Goal: Information Seeking & Learning: Learn about a topic

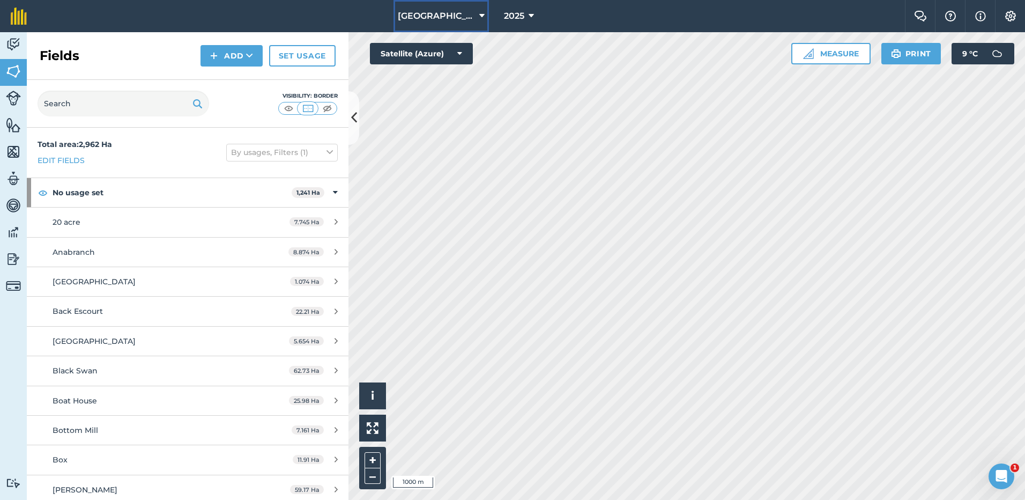
click at [479, 14] on icon at bounding box center [481, 16] width 5 height 13
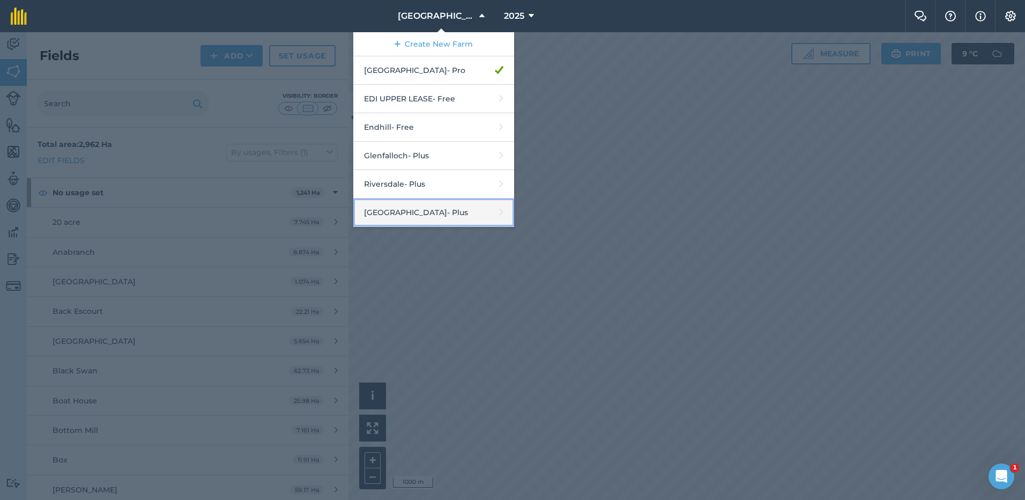
click at [395, 210] on link "Tarwin Springs - Plus" at bounding box center [433, 212] width 161 height 28
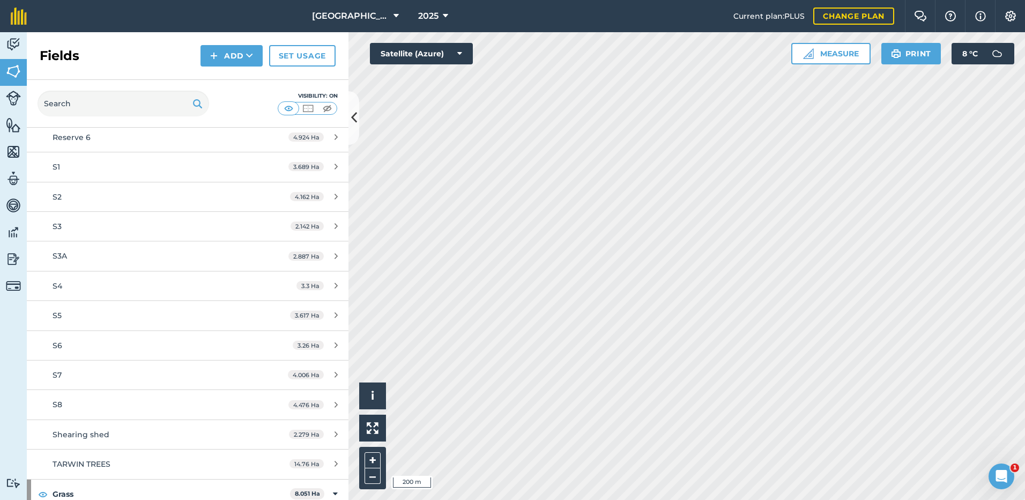
scroll to position [2380, 0]
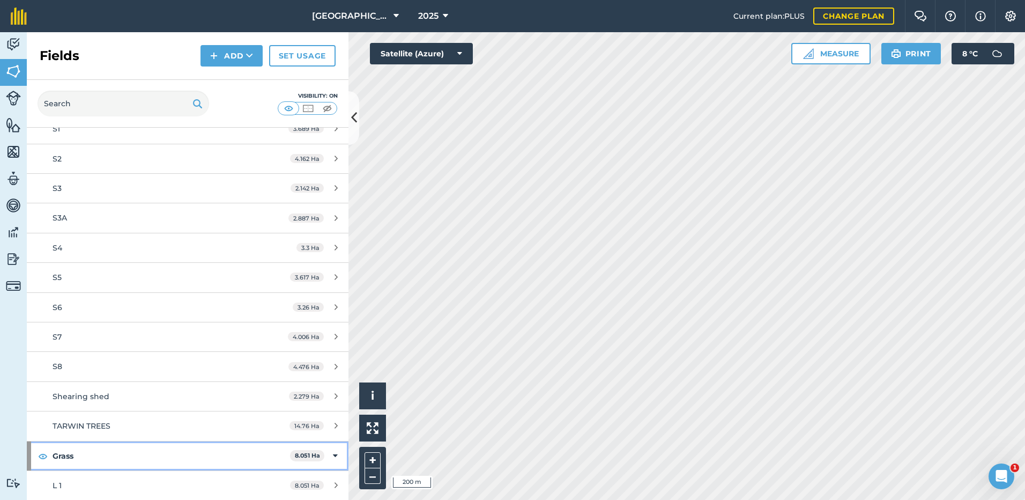
click at [64, 453] on strong "Grass" at bounding box center [171, 455] width 237 height 29
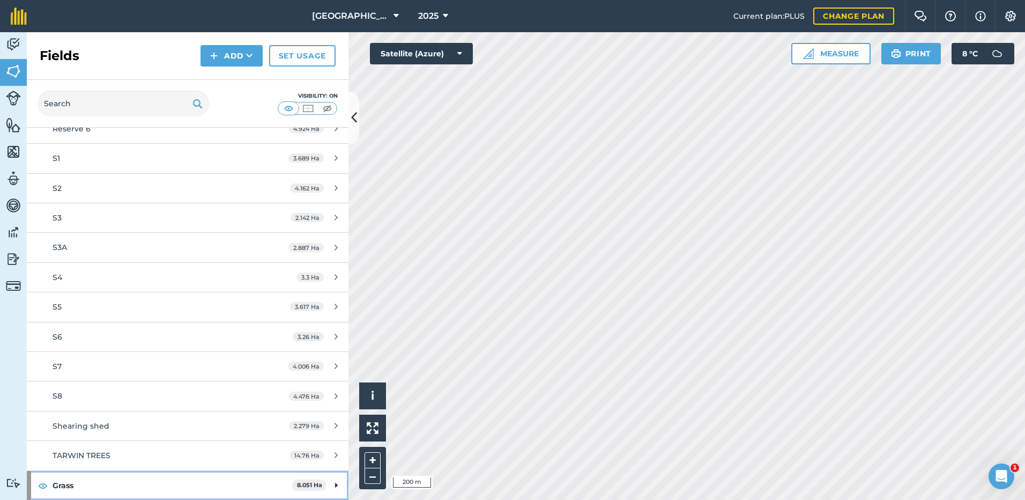
scroll to position [2350, 0]
click at [61, 486] on strong "Grass" at bounding box center [173, 485] width 240 height 29
click at [61, 486] on strong "Grass" at bounding box center [171, 485] width 237 height 29
click at [61, 486] on strong "Grass" at bounding box center [173, 485] width 240 height 29
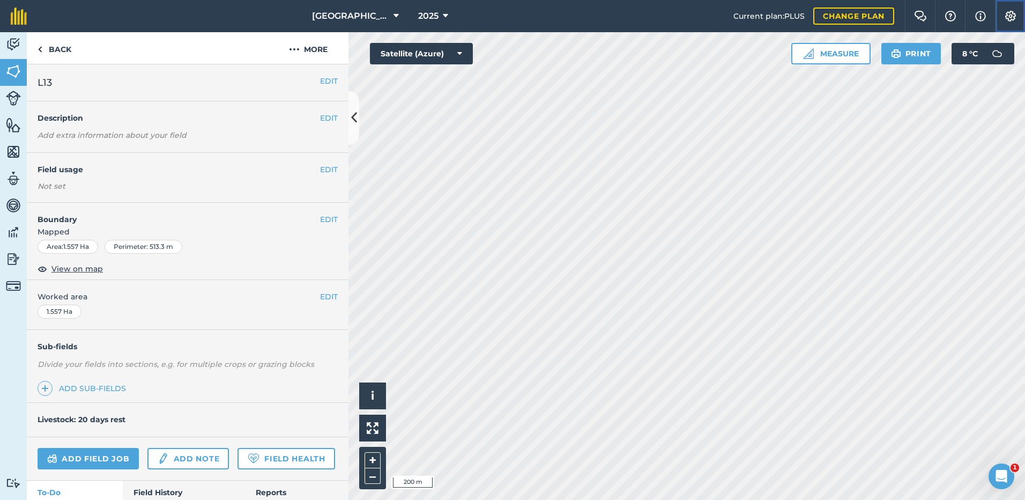
click at [1008, 16] on img at bounding box center [1010, 16] width 13 height 11
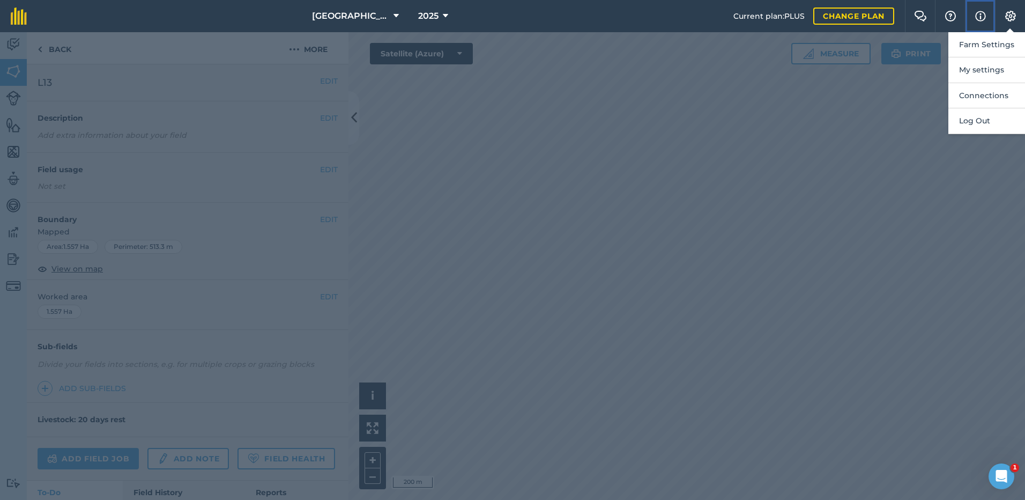
click at [979, 16] on img at bounding box center [980, 16] width 11 height 13
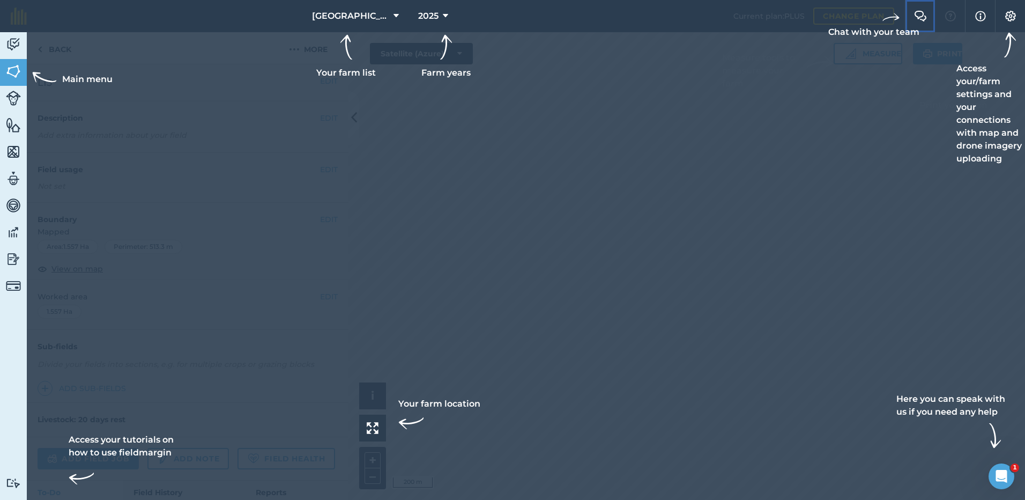
click at [923, 17] on img at bounding box center [920, 16] width 13 height 11
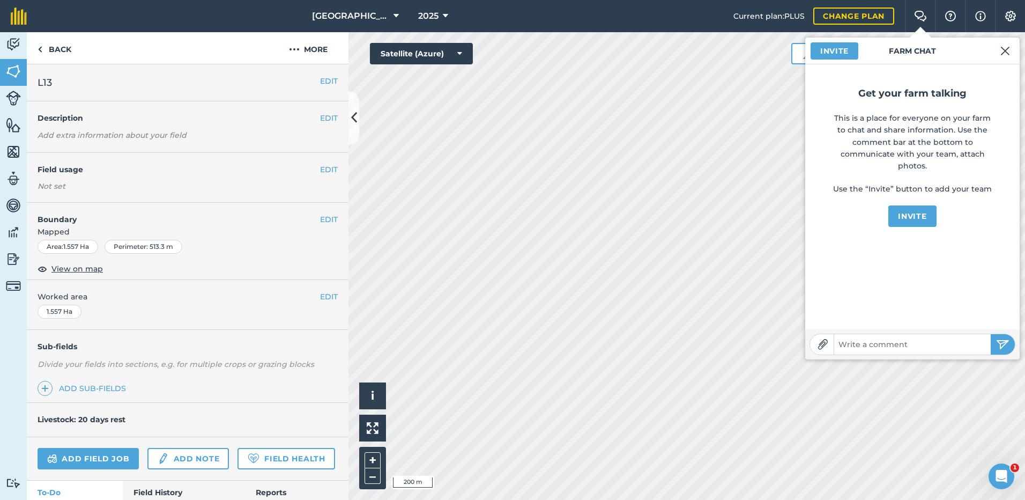
click at [55, 16] on nav "[GEOGRAPHIC_DATA] 2025" at bounding box center [386, 16] width 696 height 32
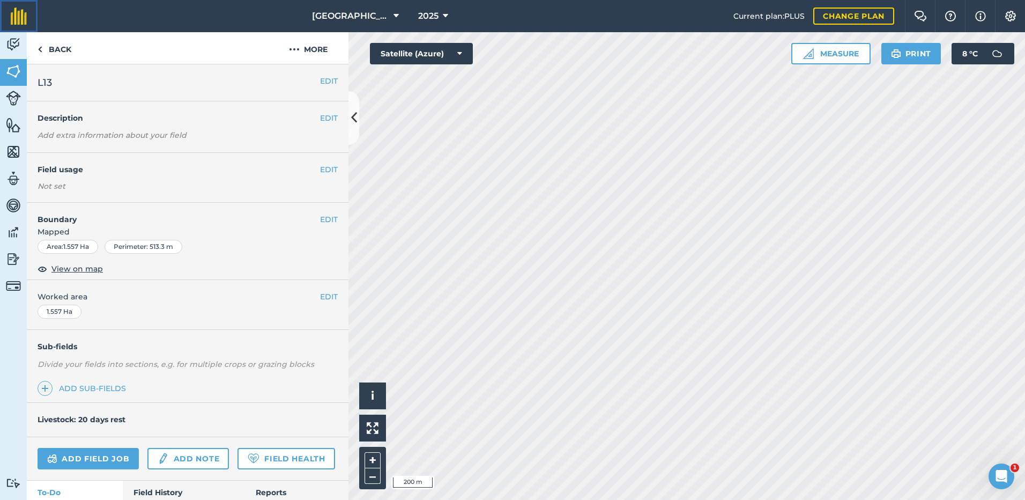
click at [14, 17] on img at bounding box center [19, 16] width 16 height 17
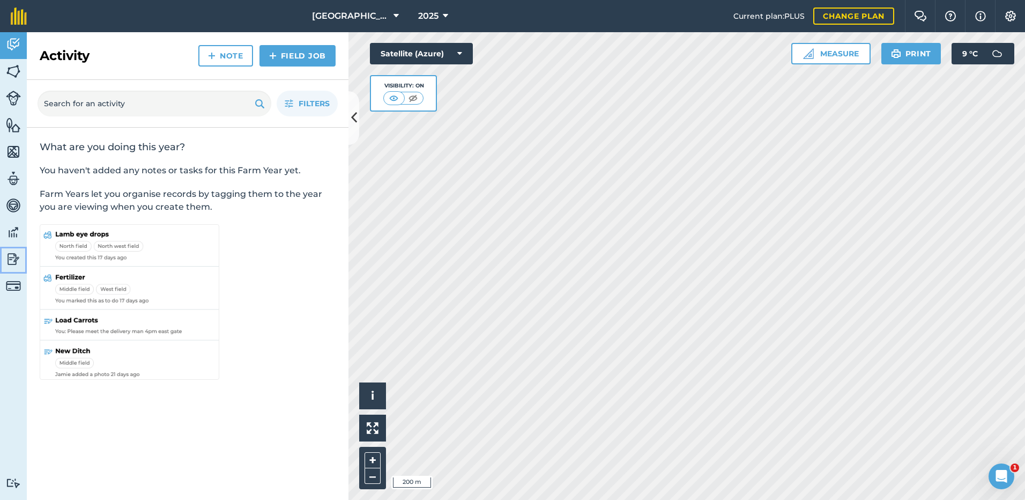
click at [11, 257] on img at bounding box center [13, 259] width 15 height 16
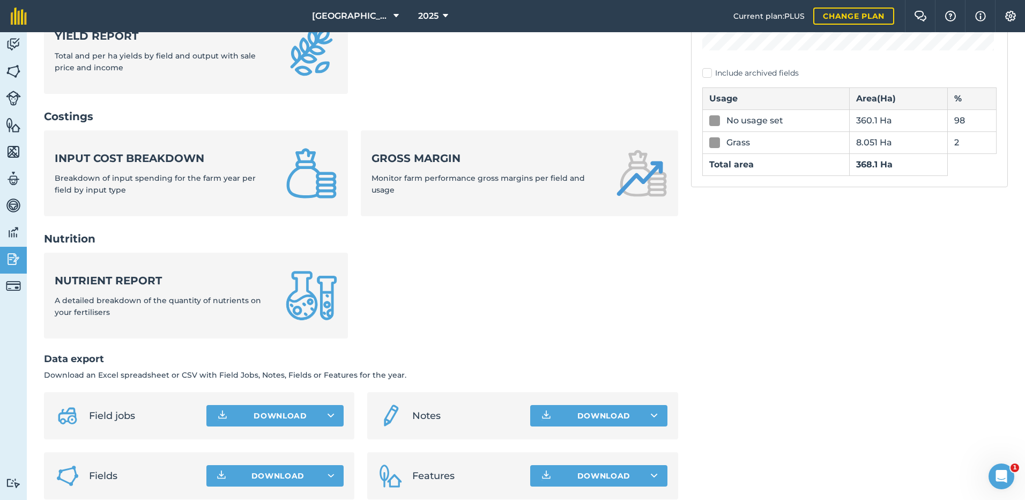
scroll to position [345, 0]
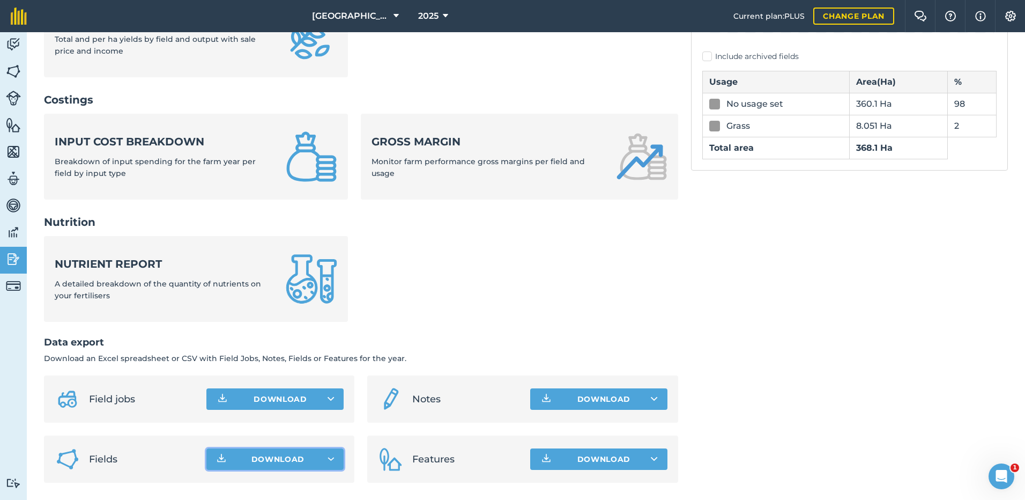
click at [330, 458] on icon "button" at bounding box center [332, 458] width 6 height 3
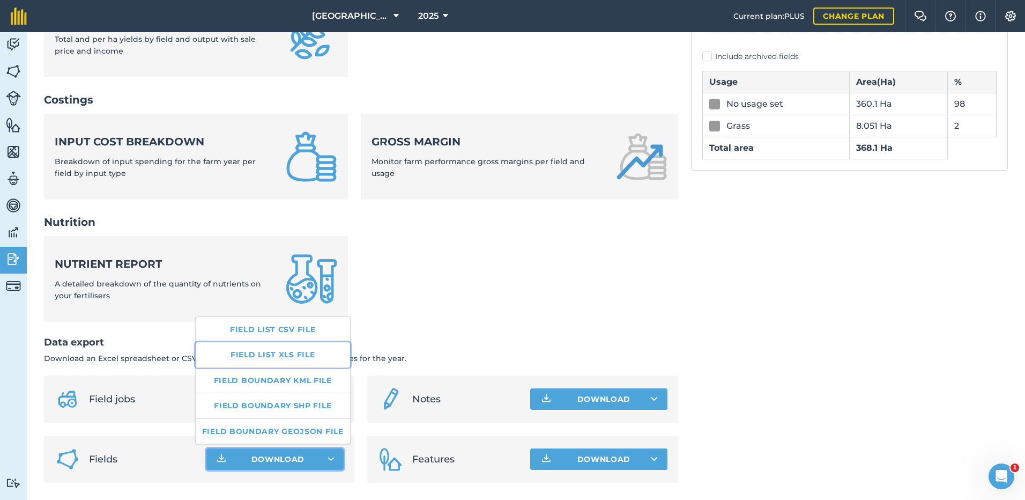
click at [256, 352] on link "Field list XLS file" at bounding box center [273, 354] width 154 height 25
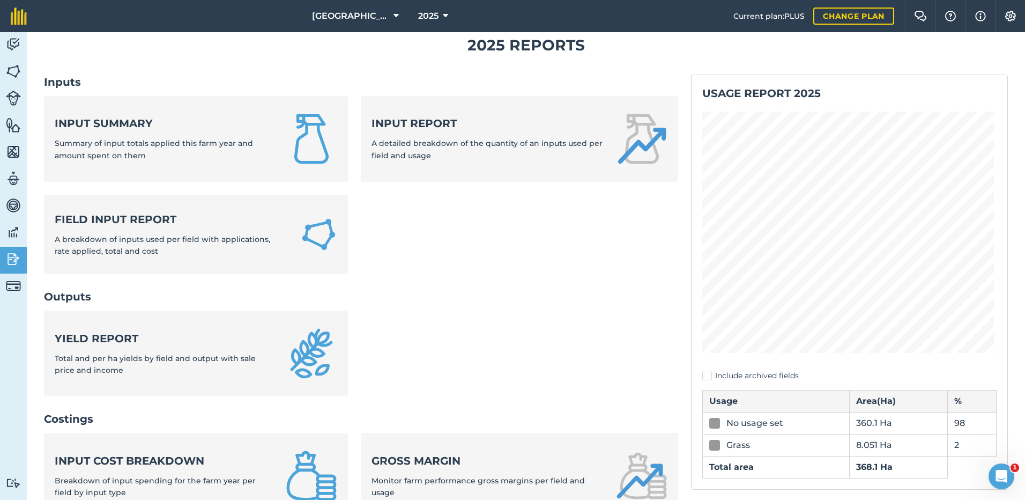
scroll to position [24, 0]
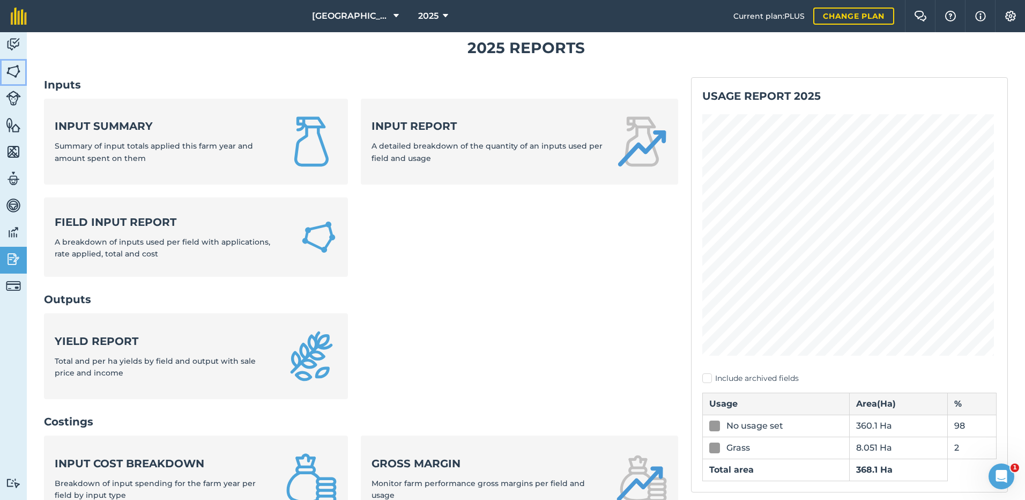
click at [13, 72] on img at bounding box center [13, 71] width 15 height 16
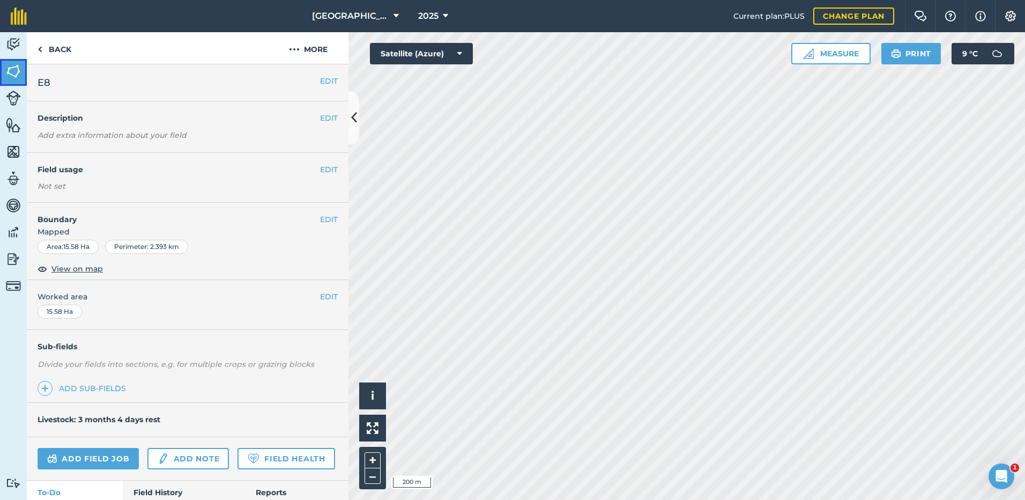
click at [14, 71] on img at bounding box center [13, 71] width 15 height 16
click at [13, 70] on img at bounding box center [13, 71] width 15 height 16
click at [14, 67] on img at bounding box center [13, 71] width 15 height 16
click at [16, 72] on img at bounding box center [13, 71] width 15 height 16
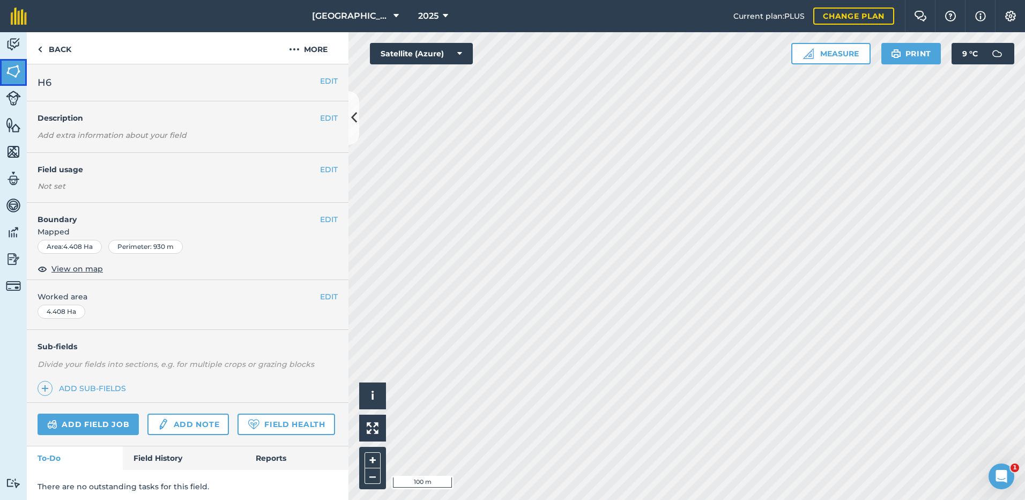
drag, startPoint x: 10, startPoint y: 69, endPoint x: 4, endPoint y: 70, distance: 5.5
click at [10, 69] on img at bounding box center [13, 71] width 15 height 16
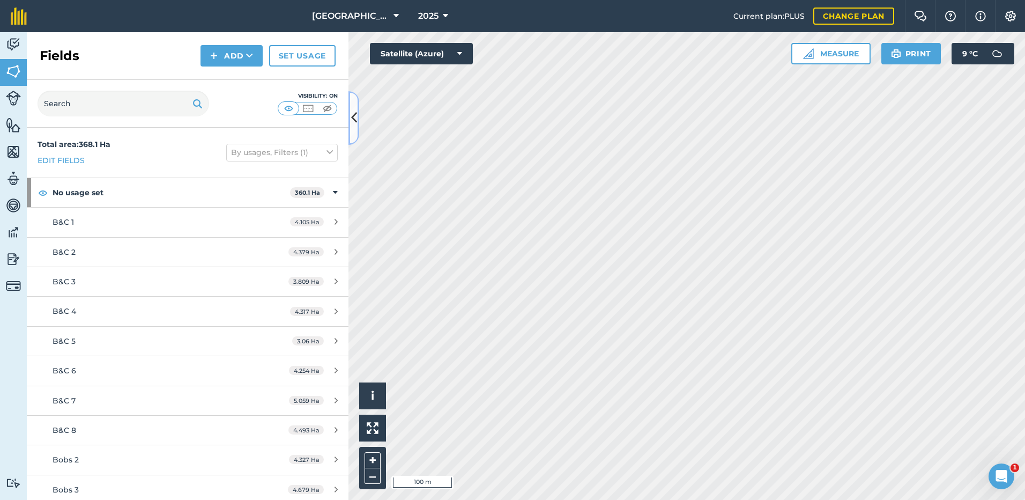
click at [355, 117] on icon at bounding box center [354, 117] width 6 height 19
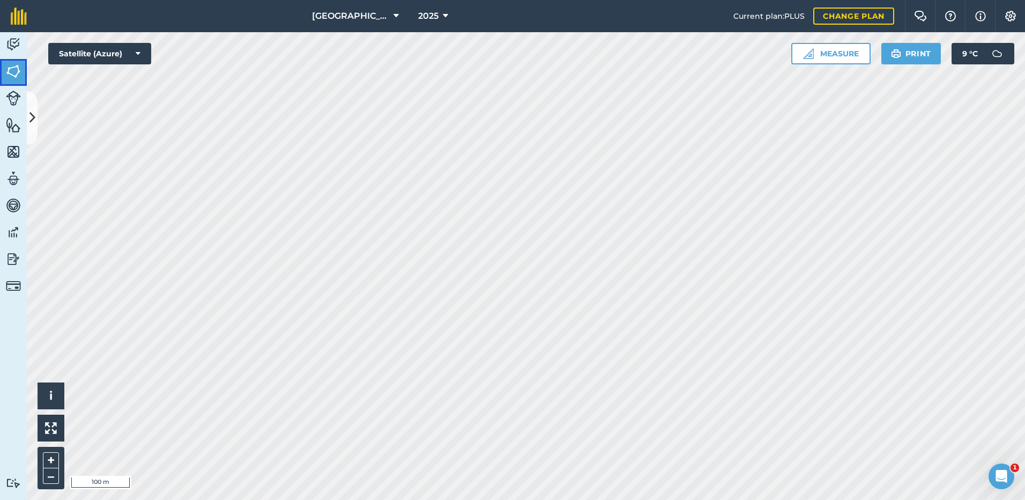
click at [11, 71] on img at bounding box center [13, 71] width 15 height 16
click at [15, 76] on img at bounding box center [13, 71] width 15 height 16
click at [15, 67] on img at bounding box center [13, 71] width 15 height 16
click at [32, 121] on icon at bounding box center [32, 117] width 6 height 19
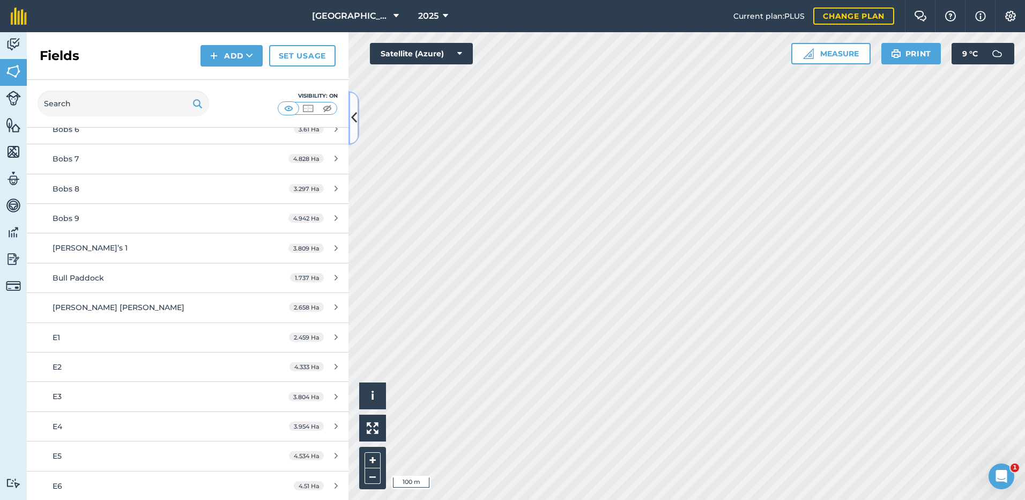
scroll to position [536, 0]
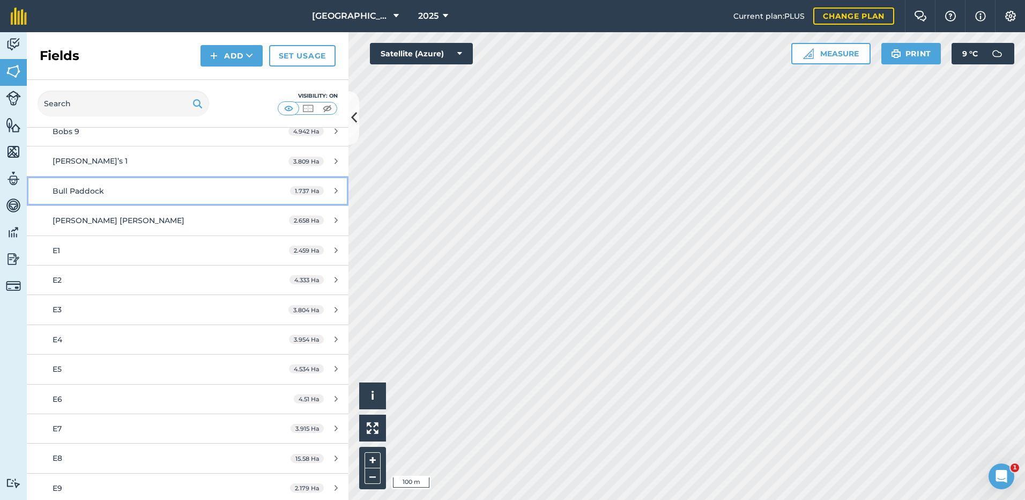
click at [59, 190] on span "Bull Paddock" at bounding box center [78, 191] width 51 height 10
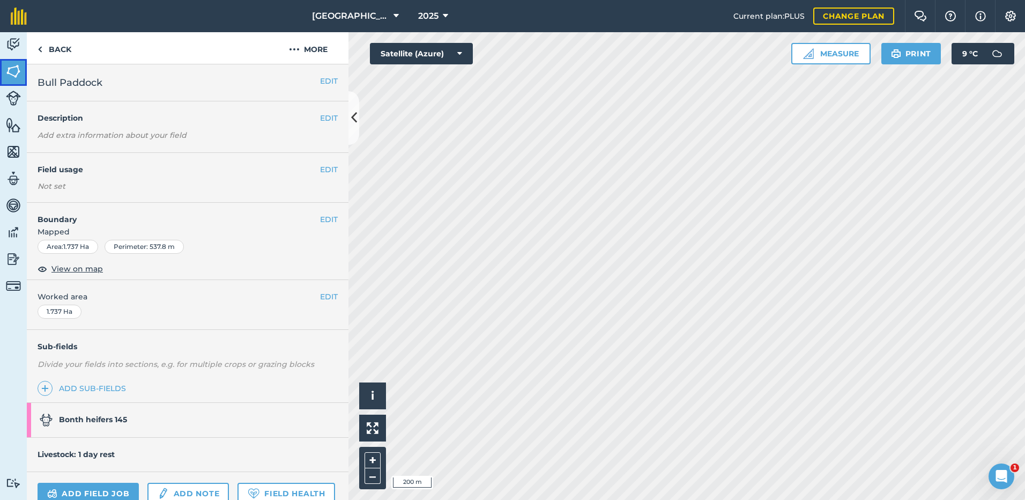
click at [13, 70] on img at bounding box center [13, 71] width 15 height 16
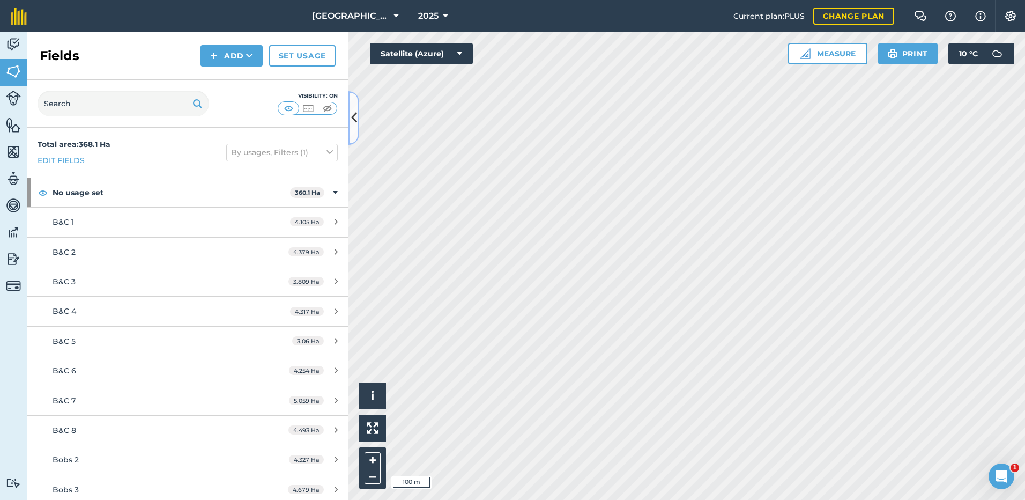
click at [353, 116] on icon at bounding box center [354, 117] width 6 height 19
